Goal: Task Accomplishment & Management: Manage account settings

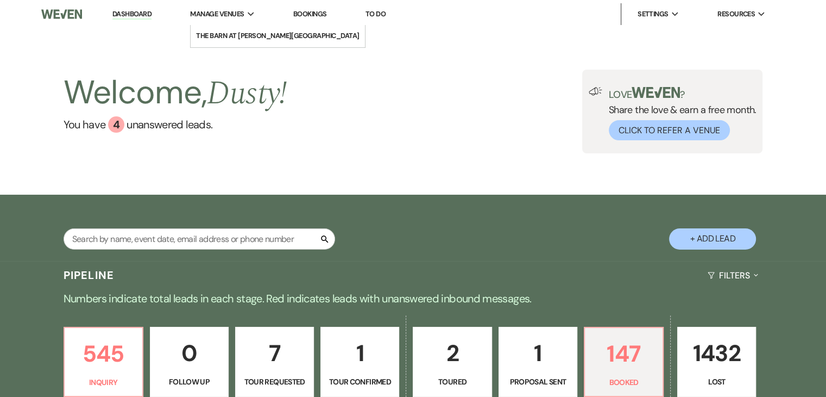
click at [233, 8] on li "Manage Venues Expand [GEOGRAPHIC_DATA] at [PERSON_NAME][GEOGRAPHIC_DATA]" at bounding box center [223, 14] width 76 height 22
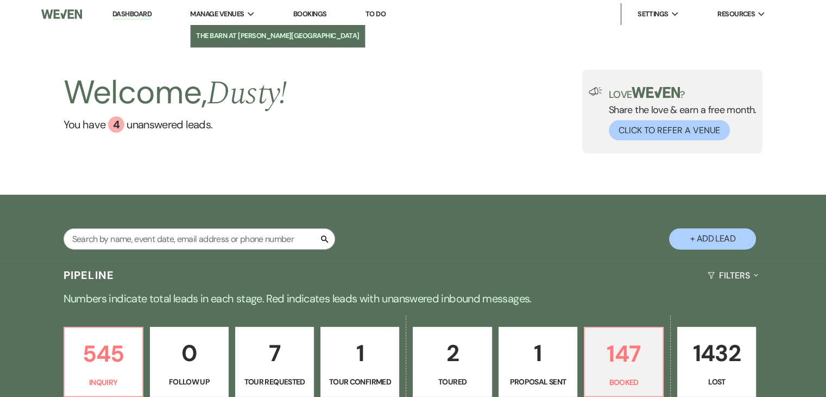
click at [243, 31] on li "The Barn at [PERSON_NAME][GEOGRAPHIC_DATA]" at bounding box center [278, 35] width 164 height 11
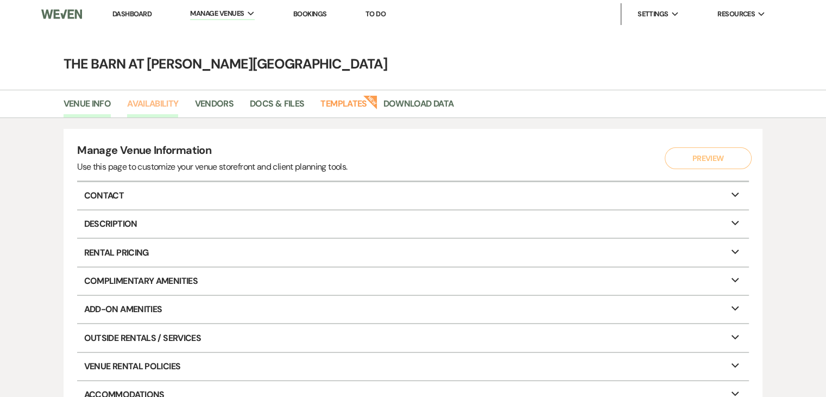
click at [164, 98] on link "Availability" at bounding box center [152, 107] width 51 height 21
select select "3"
select select "2026"
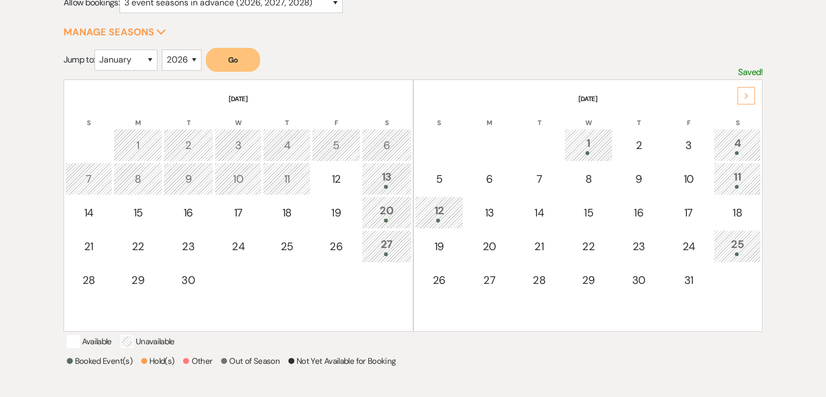
scroll to position [163, 0]
click at [391, 172] on div "13" at bounding box center [387, 177] width 38 height 20
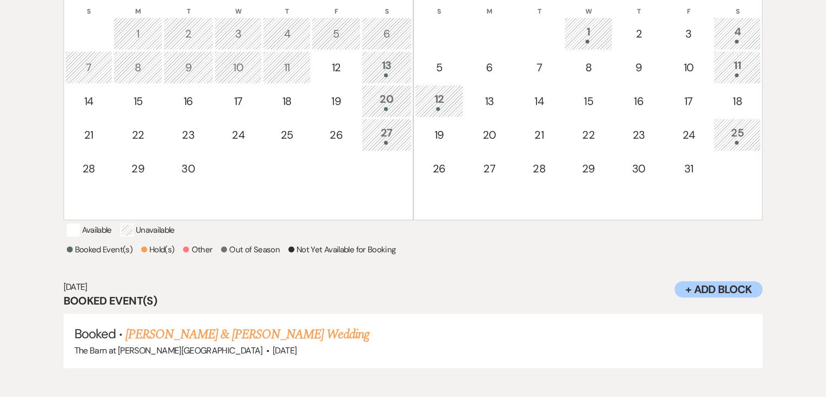
scroll to position [276, 0]
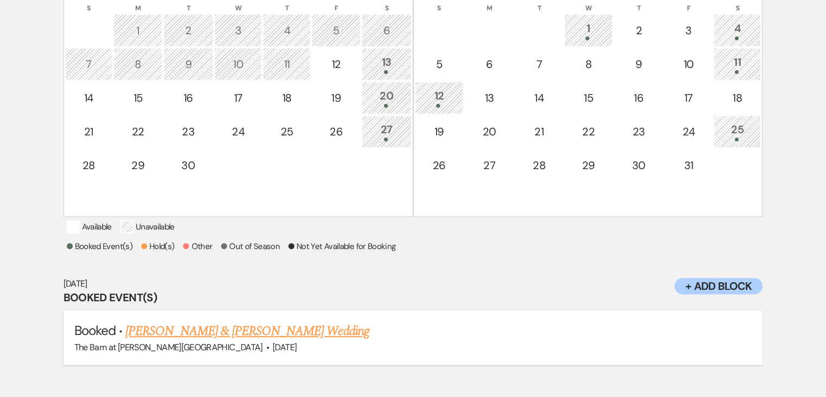
click at [183, 341] on link "[PERSON_NAME] & [PERSON_NAME] Wedding" at bounding box center [247, 331] width 243 height 20
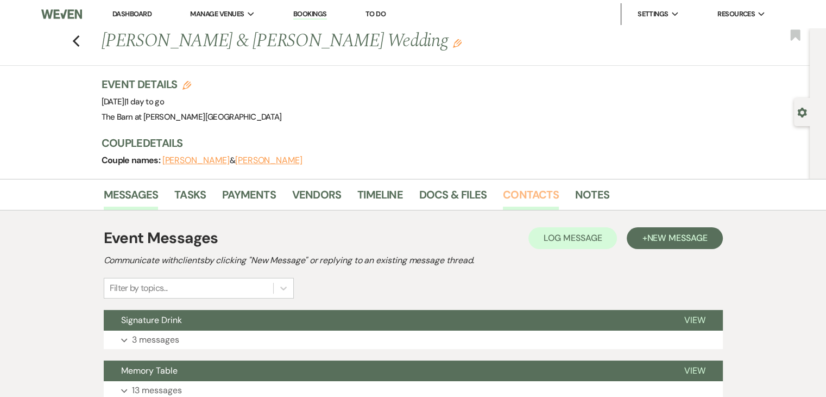
drag, startPoint x: 0, startPoint y: 0, endPoint x: 515, endPoint y: 194, distance: 549.9
click at [515, 194] on link "Contacts" at bounding box center [531, 198] width 56 height 24
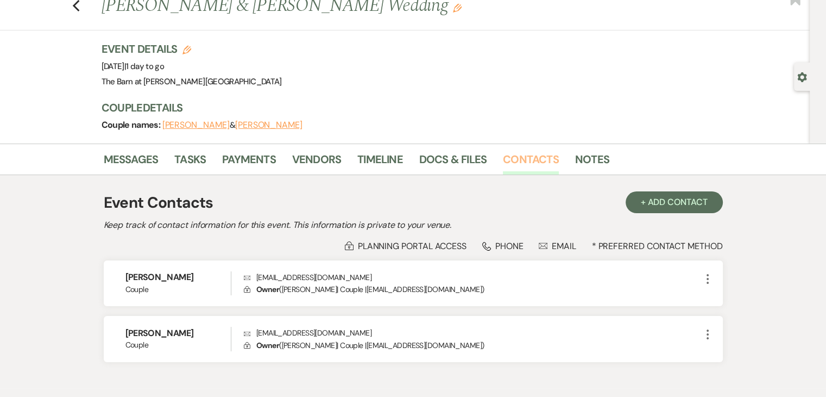
scroll to position [54, 0]
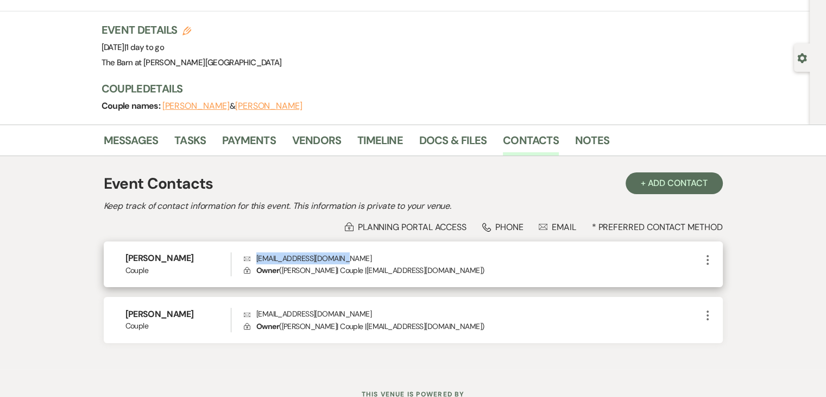
drag, startPoint x: 258, startPoint y: 258, endPoint x: 340, endPoint y: 258, distance: 82.0
click at [340, 258] on p "Envelope [EMAIL_ADDRESS][DOMAIN_NAME]" at bounding box center [472, 258] width 457 height 12
copy p "[EMAIL_ADDRESS][DOMAIN_NAME]"
